Goal: Task Accomplishment & Management: Manage account settings

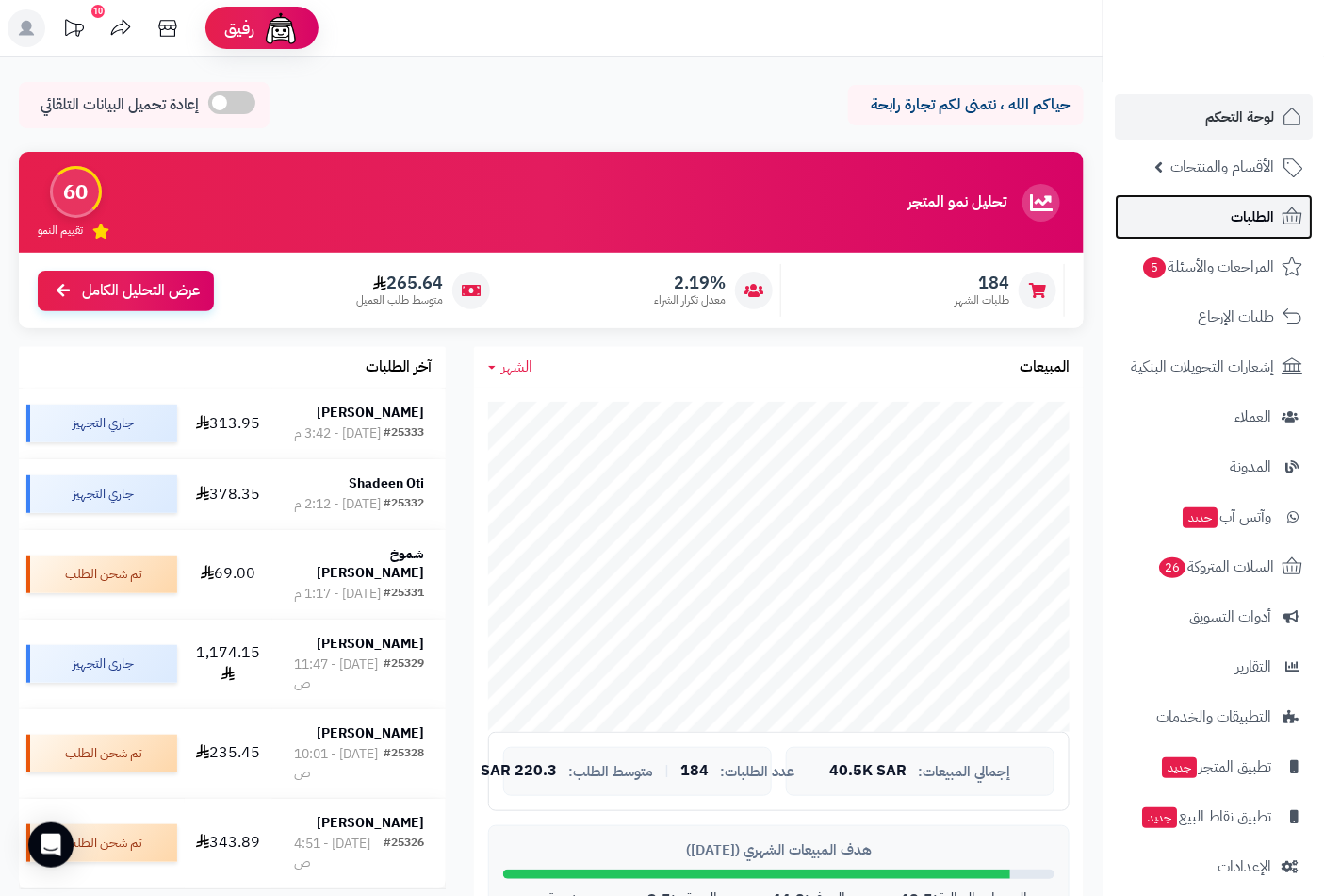
click at [1260, 200] on link "الطلبات" at bounding box center [1214, 217] width 198 height 46
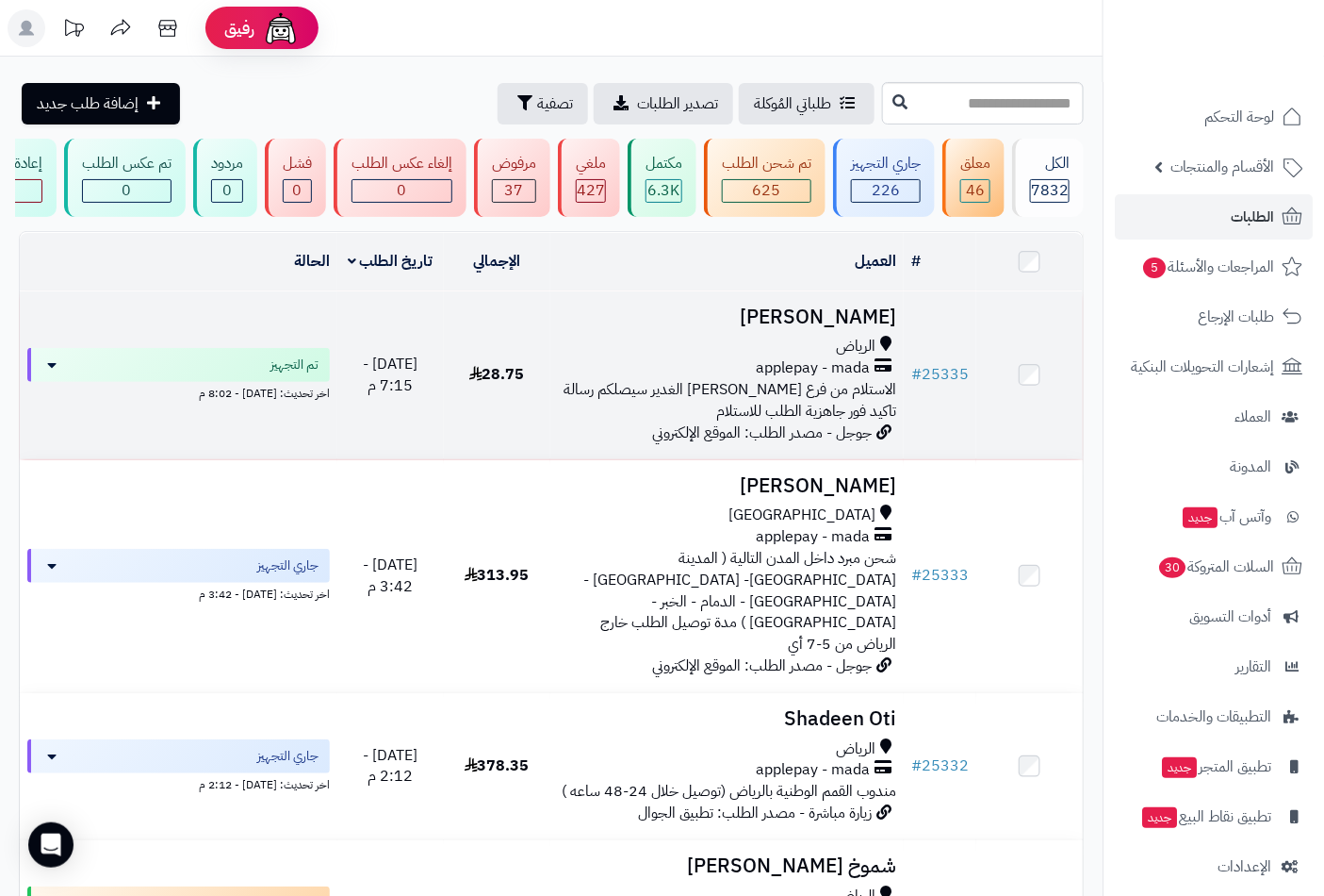
click at [874, 372] on div "applepay - mada" at bounding box center [727, 369] width 339 height 22
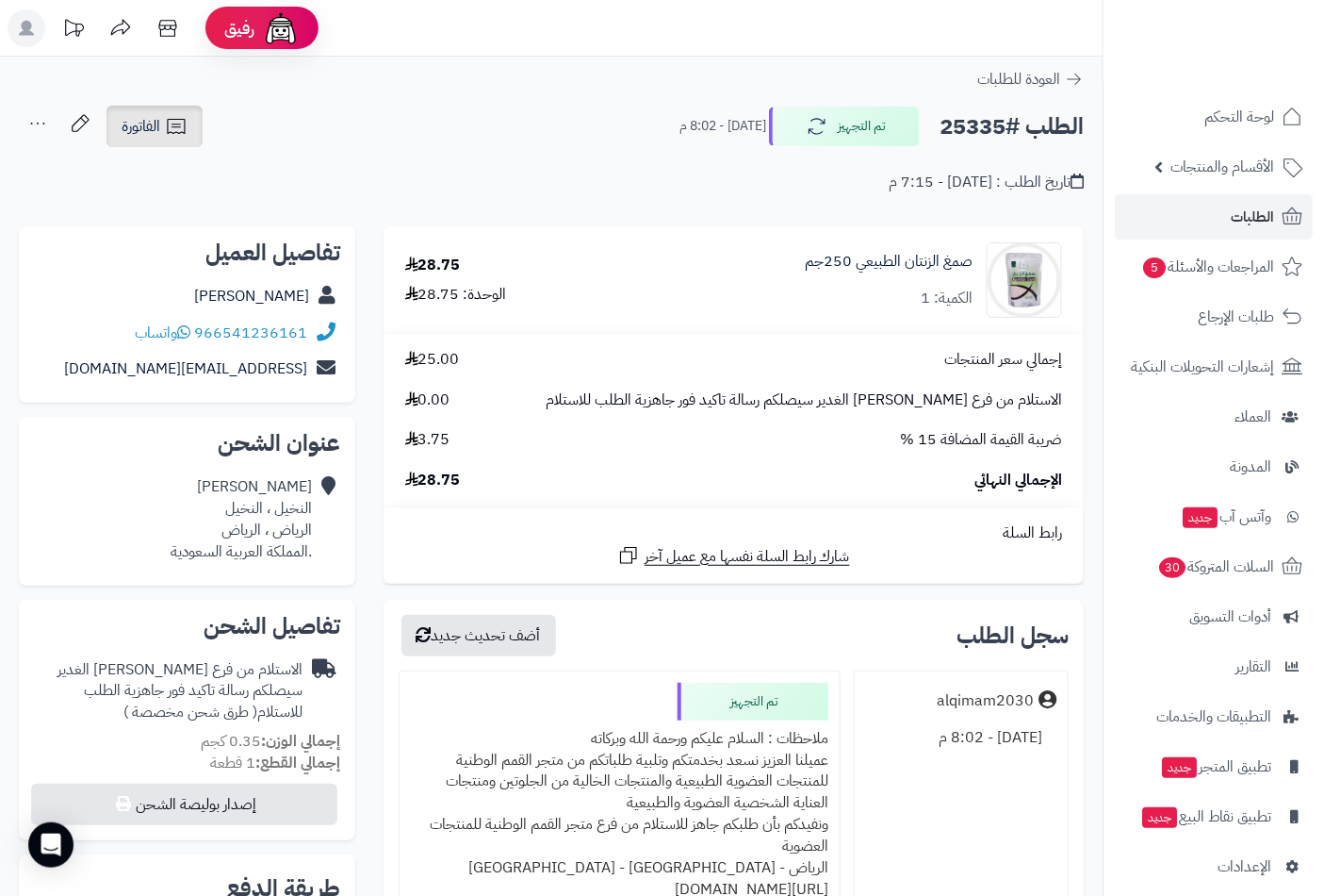
click at [145, 137] on span "الفاتورة" at bounding box center [141, 126] width 39 height 23
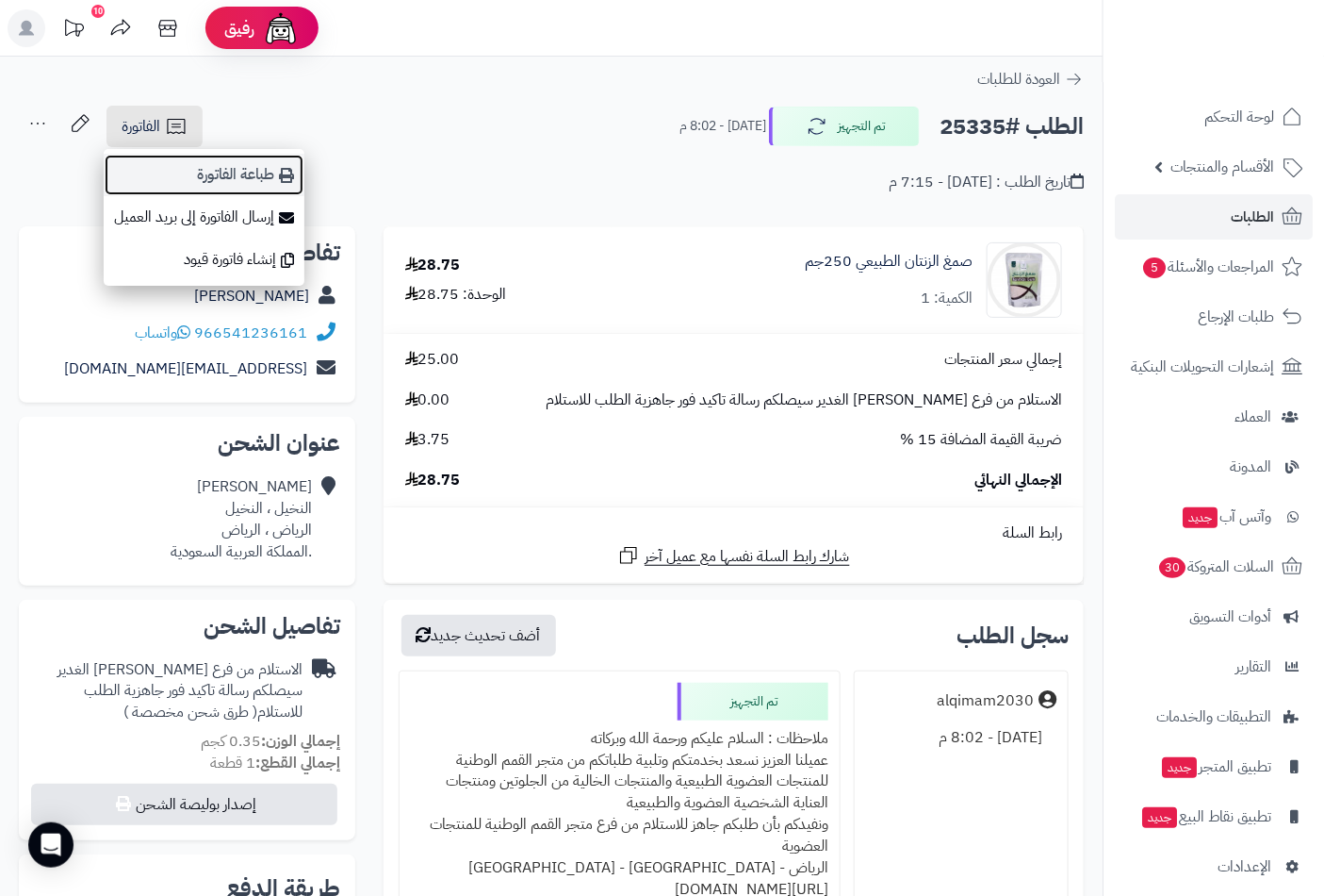
click at [253, 184] on link "طباعة الفاتورة" at bounding box center [204, 174] width 201 height 43
